Goal: Entertainment & Leisure: Browse casually

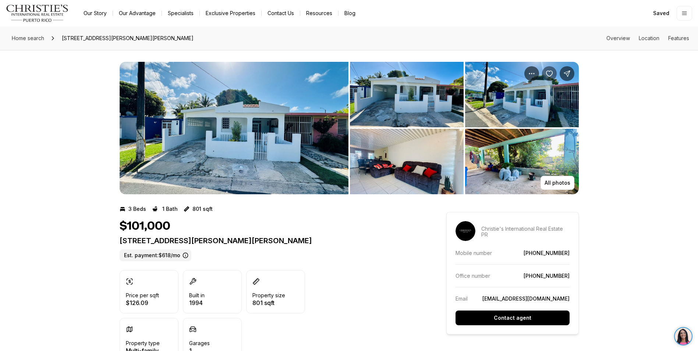
click at [548, 71] on icon "Save Property: Calle 3 Topacio ESTANCIASS MADRIGAL #C16" at bounding box center [549, 74] width 6 height 6
click at [264, 127] on img "View image gallery" at bounding box center [234, 128] width 229 height 132
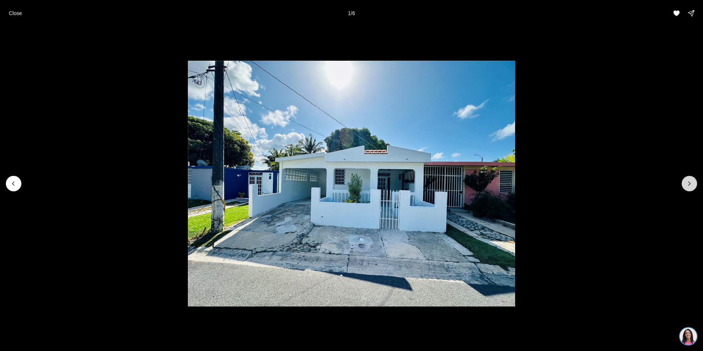
click at [689, 182] on icon "Next slide" at bounding box center [689, 183] width 7 height 7
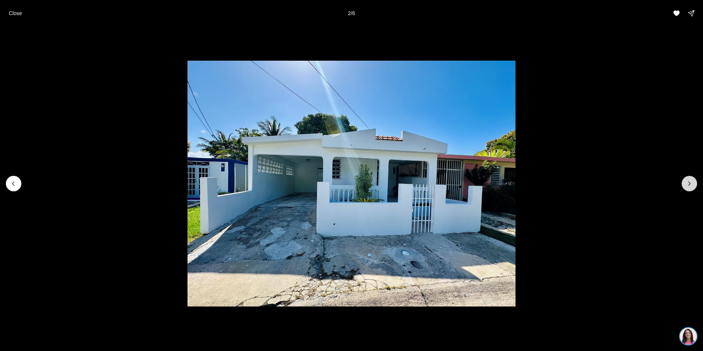
click at [689, 182] on icon "Next slide" at bounding box center [689, 183] width 7 height 7
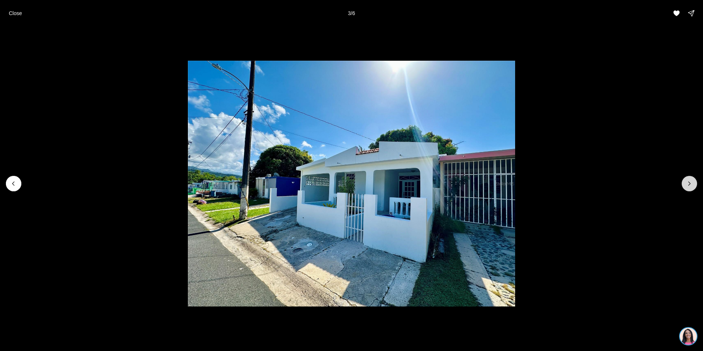
click at [689, 182] on icon "Next slide" at bounding box center [689, 183] width 7 height 7
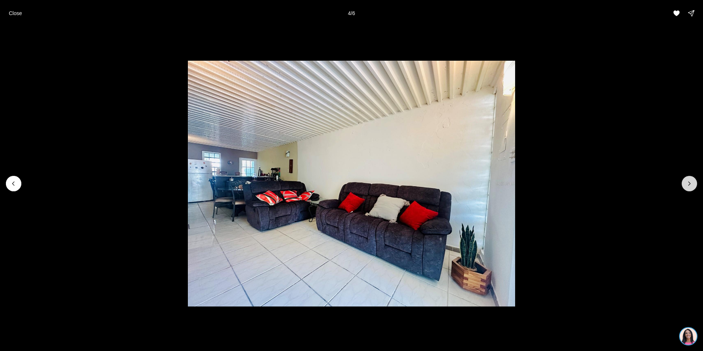
click at [689, 182] on icon "Next slide" at bounding box center [689, 183] width 7 height 7
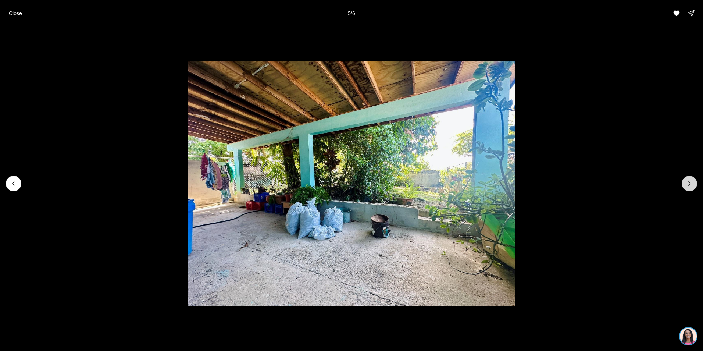
click at [689, 182] on icon "Next slide" at bounding box center [689, 183] width 7 height 7
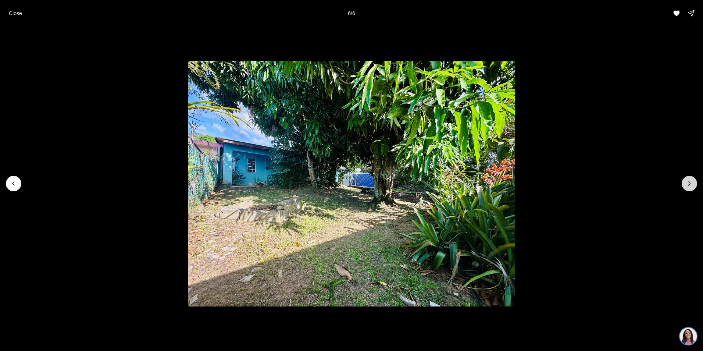
click at [689, 182] on div at bounding box center [689, 183] width 15 height 15
click at [18, 12] on p "Close" at bounding box center [15, 13] width 13 height 6
